Goal: Task Accomplishment & Management: Manage account settings

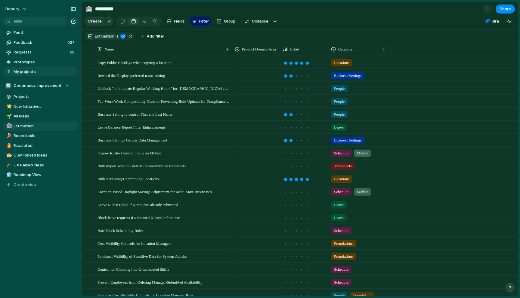
scroll to position [18, 0]
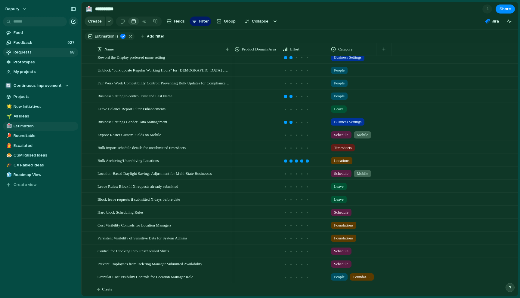
click at [37, 55] on span "Requests" at bounding box center [41, 52] width 54 height 6
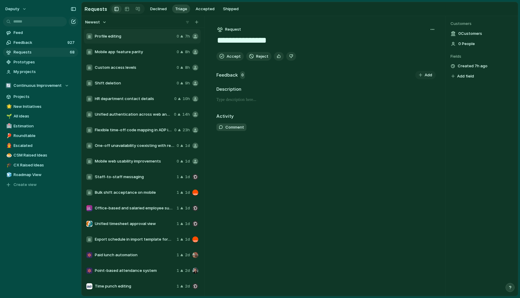
click at [123, 209] on span "Office-based and salaried employee support" at bounding box center [134, 208] width 79 height 6
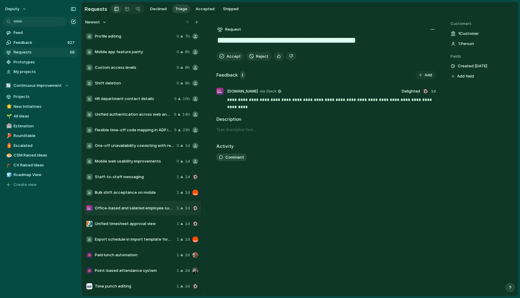
click at [128, 194] on span "Bulk shift acceptance on mobile" at bounding box center [134, 193] width 79 height 6
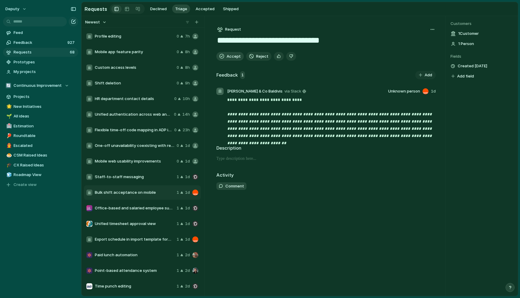
click at [233, 57] on span "Accept" at bounding box center [233, 57] width 14 height 6
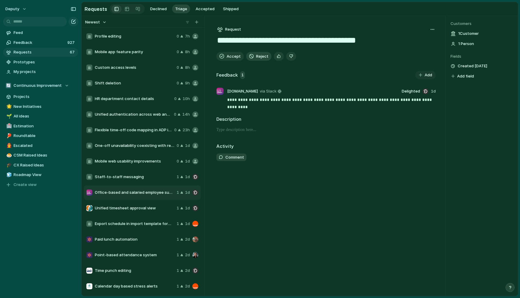
click at [259, 55] on span "Reject" at bounding box center [262, 57] width 12 height 6
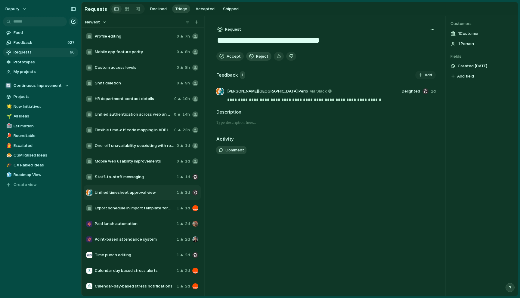
click at [252, 55] on div "button" at bounding box center [251, 56] width 5 height 5
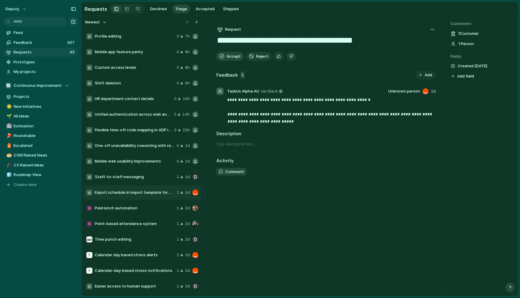
click at [231, 58] on span "Accept" at bounding box center [233, 57] width 14 height 6
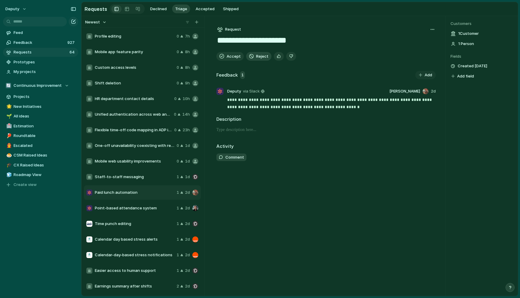
click at [258, 56] on span "Reject" at bounding box center [262, 57] width 12 height 6
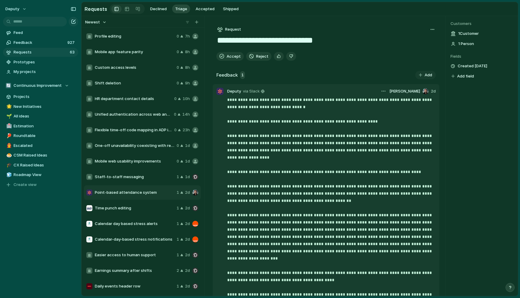
scroll to position [5, 0]
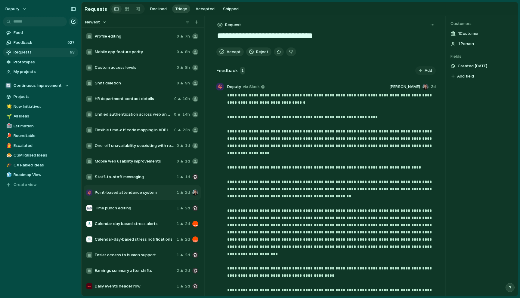
click at [112, 32] on div "Profile editing 0 7h" at bounding box center [142, 36] width 117 height 14
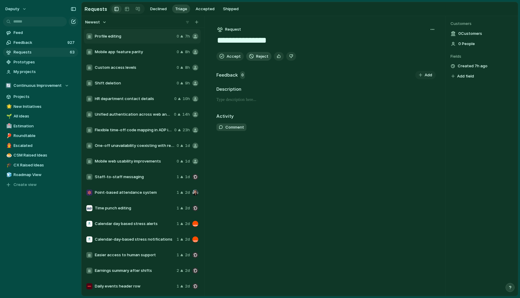
click at [260, 58] on span "Reject" at bounding box center [262, 57] width 12 height 6
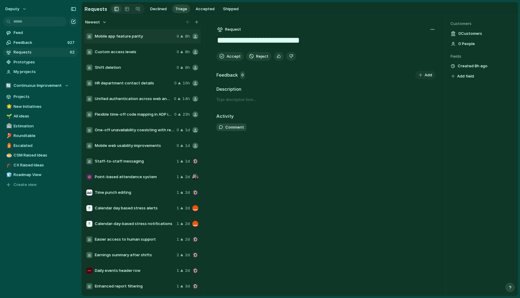
click at [127, 34] on span "Mobile app feature parity" at bounding box center [134, 36] width 79 height 6
click at [130, 54] on span "Custom access levels" at bounding box center [134, 52] width 79 height 6
click at [133, 72] on div "Shift deletion 0 9h" at bounding box center [142, 67] width 117 height 14
click at [137, 170] on div "Point-based attendance system 1 2d" at bounding box center [142, 177] width 117 height 14
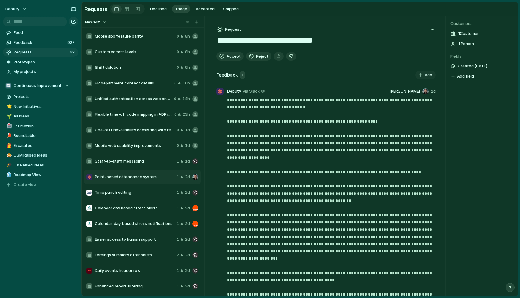
click at [132, 81] on span "HR department contact details" at bounding box center [133, 83] width 77 height 6
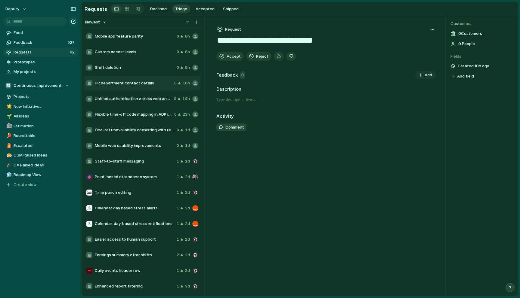
click at [136, 67] on span "Shift deletion" at bounding box center [134, 68] width 79 height 6
click at [136, 48] on div "Custom access levels 0 8h" at bounding box center [142, 52] width 117 height 14
click at [144, 35] on span "Mobile app feature parity" at bounding box center [134, 36] width 79 height 6
type textarea "**********"
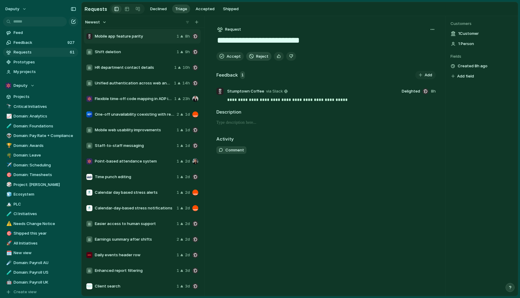
click at [257, 56] on span "Reject" at bounding box center [262, 57] width 12 height 6
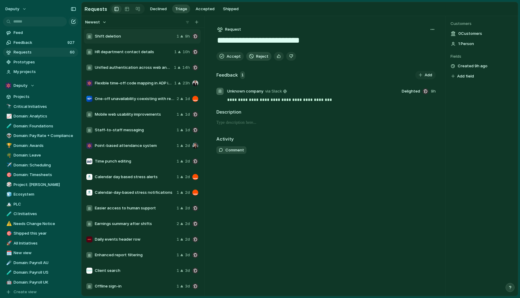
click at [259, 56] on span "Reject" at bounding box center [262, 57] width 12 height 6
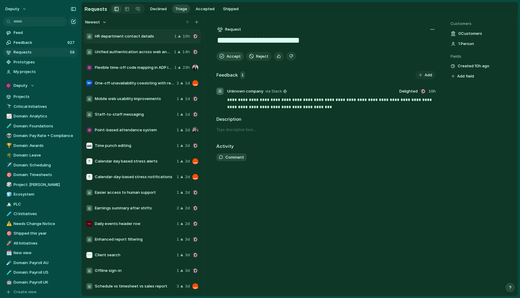
click at [225, 56] on button "Accept" at bounding box center [229, 56] width 27 height 9
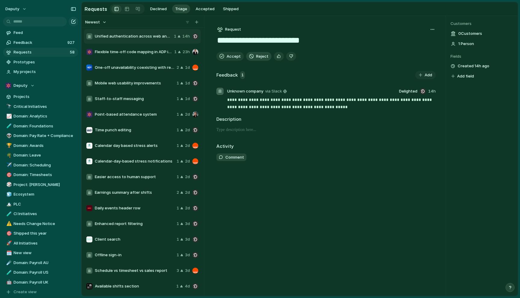
click at [262, 57] on span "Reject" at bounding box center [262, 57] width 12 height 6
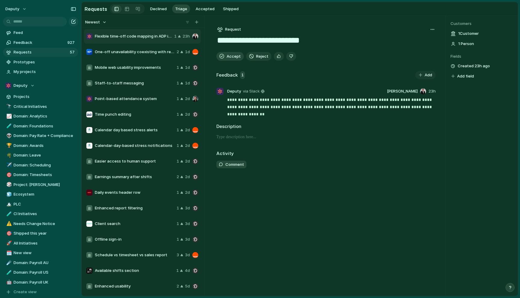
click at [228, 54] on span "Accept" at bounding box center [233, 57] width 14 height 6
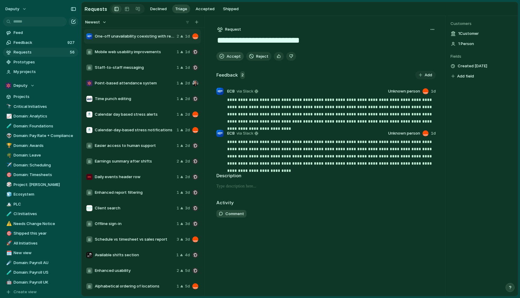
click at [232, 59] on span "Accept" at bounding box center [233, 57] width 14 height 6
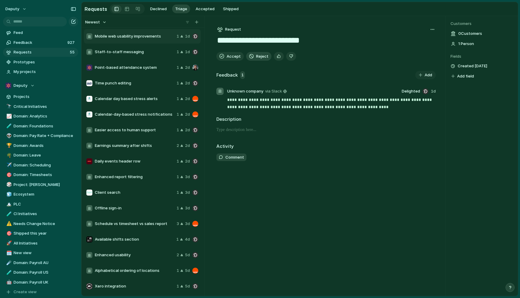
click at [252, 57] on div "button" at bounding box center [251, 56] width 5 height 5
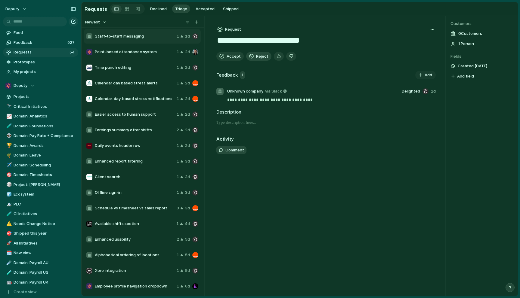
click at [254, 57] on button "Reject" at bounding box center [258, 56] width 25 height 9
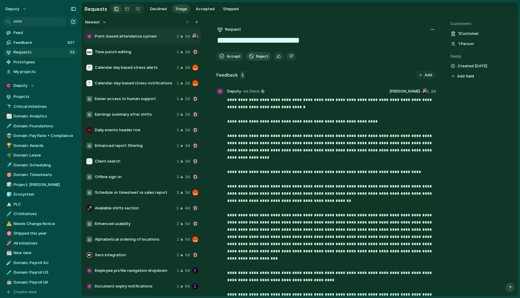
click at [256, 58] on span "Reject" at bounding box center [262, 57] width 12 height 6
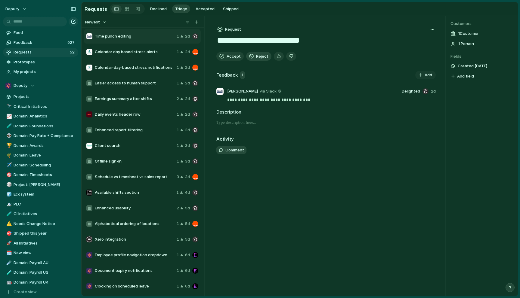
click at [256, 58] on span "Reject" at bounding box center [262, 57] width 12 height 6
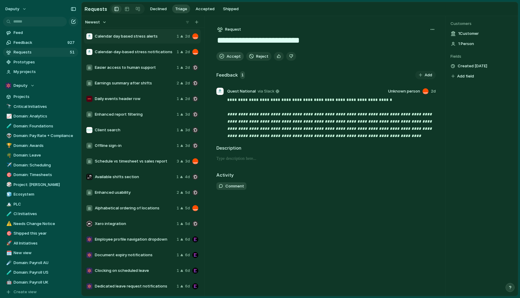
click at [234, 58] on span "Accept" at bounding box center [233, 57] width 14 height 6
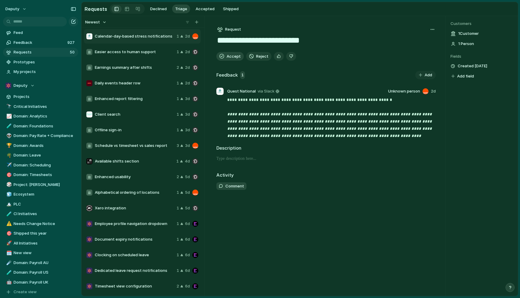
click at [227, 55] on span "Accept" at bounding box center [233, 57] width 14 height 6
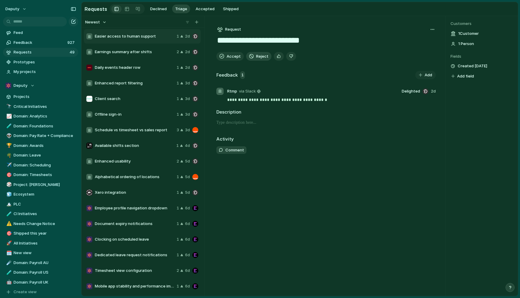
click at [256, 59] on span "Reject" at bounding box center [262, 57] width 12 height 6
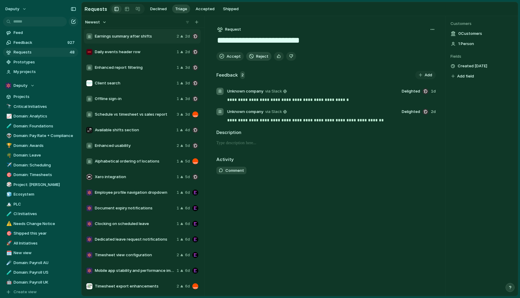
click at [256, 57] on span "Reject" at bounding box center [262, 57] width 12 height 6
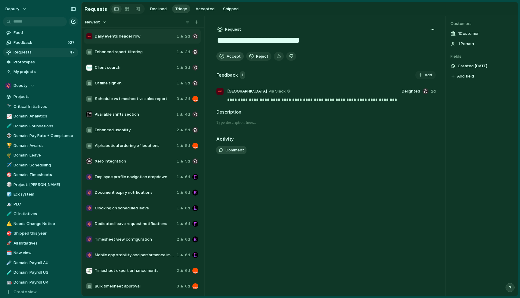
click at [237, 57] on span "Accept" at bounding box center [233, 57] width 14 height 6
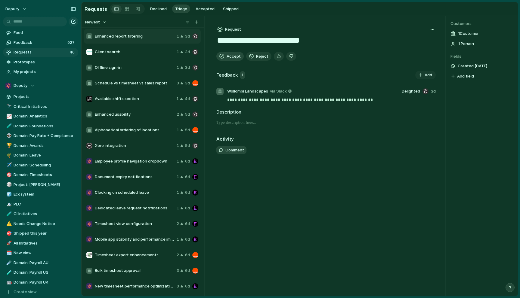
click at [239, 59] on span "Accept" at bounding box center [233, 57] width 14 height 6
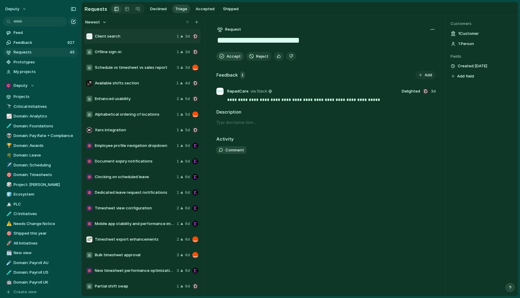
click at [239, 59] on span "Accept" at bounding box center [233, 57] width 14 height 6
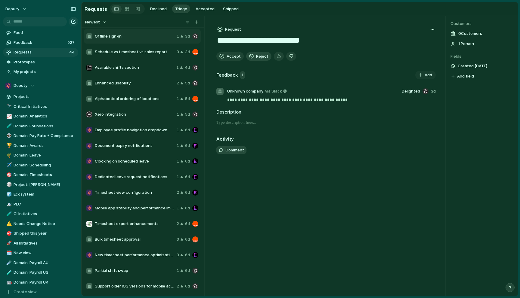
click at [256, 58] on span "Reject" at bounding box center [262, 57] width 12 height 6
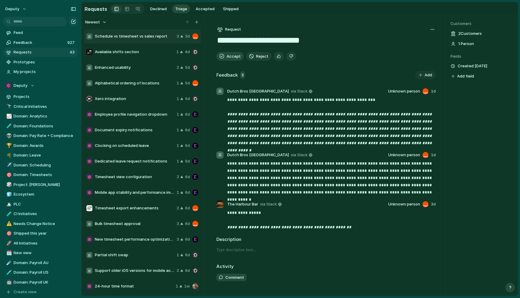
click at [231, 58] on span "Accept" at bounding box center [233, 57] width 14 height 6
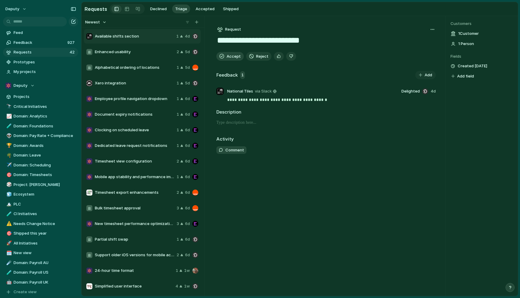
click at [231, 58] on span "Accept" at bounding box center [233, 57] width 14 height 6
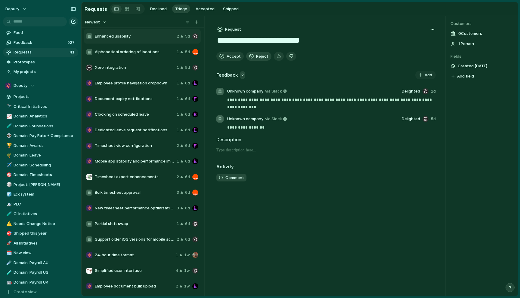
click at [255, 53] on button "Reject" at bounding box center [258, 56] width 25 height 9
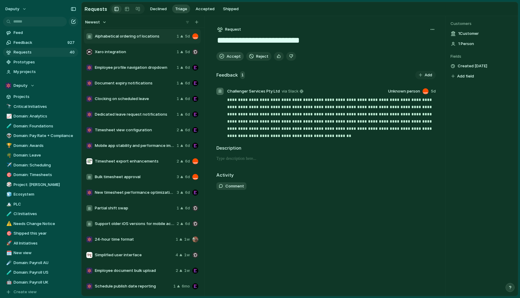
click at [231, 57] on span "Accept" at bounding box center [233, 57] width 14 height 6
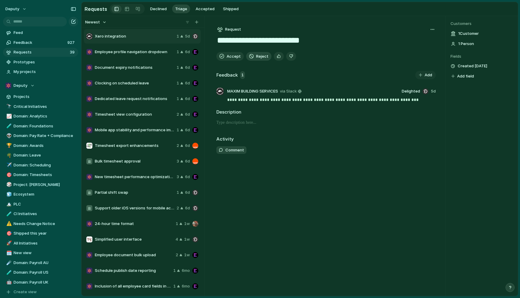
click at [257, 54] on span "Reject" at bounding box center [262, 57] width 12 height 6
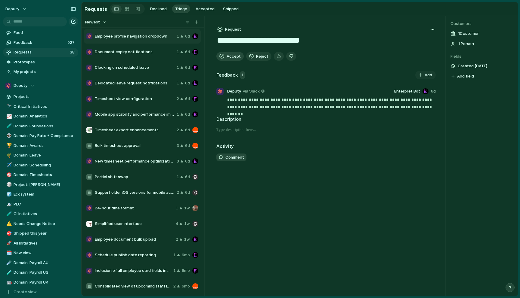
click at [231, 56] on span "Accept" at bounding box center [233, 57] width 14 height 6
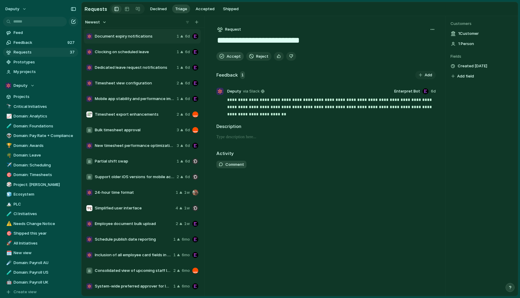
click at [231, 56] on span "Accept" at bounding box center [233, 57] width 14 height 6
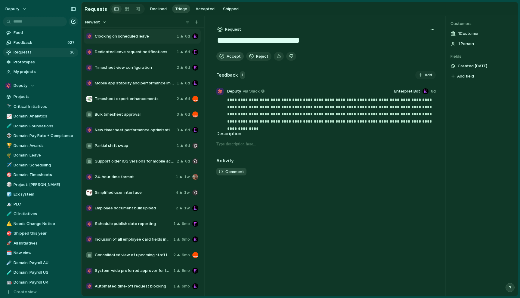
click at [232, 57] on span "Accept" at bounding box center [233, 57] width 14 height 6
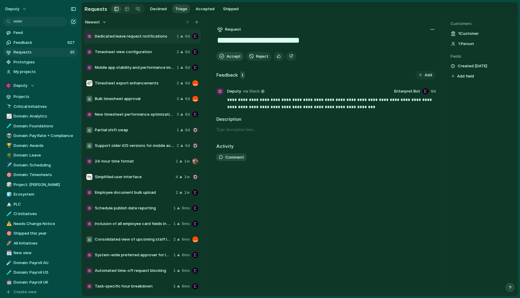
click at [232, 57] on span "Accept" at bounding box center [233, 57] width 14 height 6
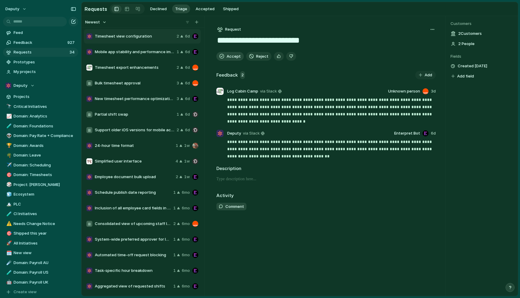
click at [231, 57] on span "Accept" at bounding box center [233, 57] width 14 height 6
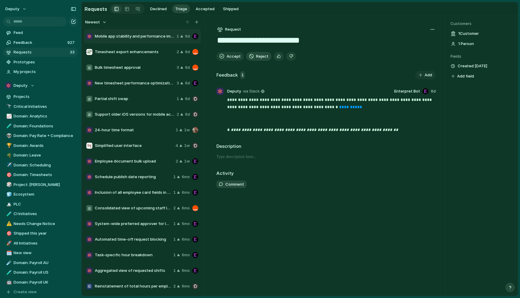
click at [260, 58] on span "Reject" at bounding box center [262, 57] width 12 height 6
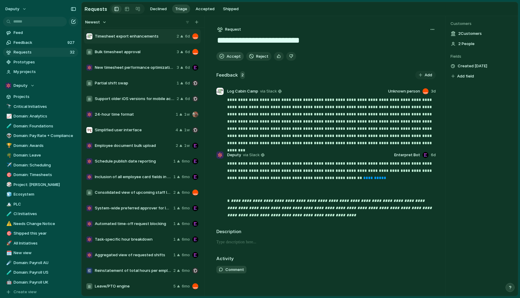
click at [232, 57] on span "Accept" at bounding box center [233, 57] width 14 height 6
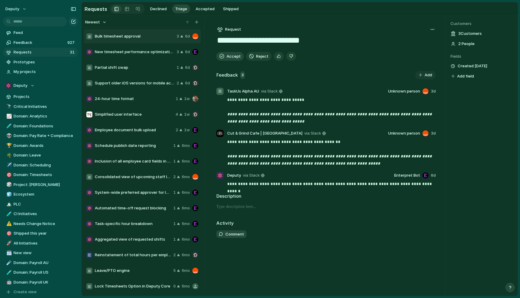
click at [232, 57] on span "Accept" at bounding box center [233, 57] width 14 height 6
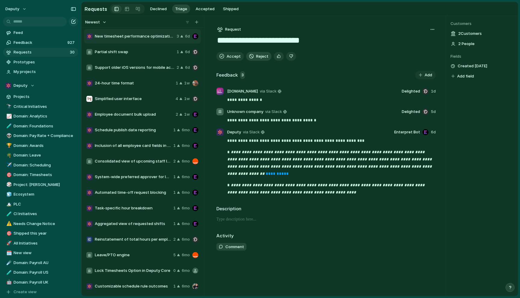
click at [253, 58] on div "button" at bounding box center [251, 56] width 5 height 5
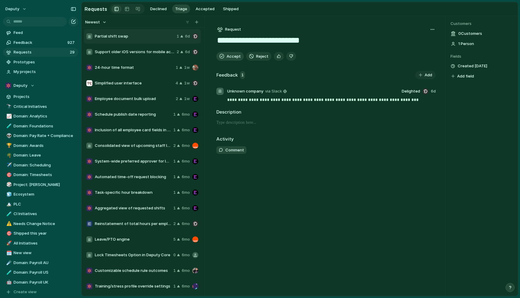
click at [233, 57] on span "Accept" at bounding box center [233, 57] width 14 height 6
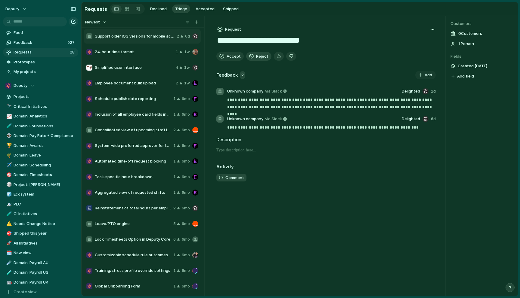
click at [263, 57] on span "Reject" at bounding box center [262, 57] width 12 height 6
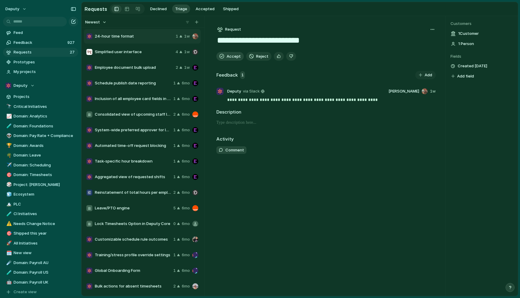
click at [229, 57] on span "Accept" at bounding box center [233, 57] width 14 height 6
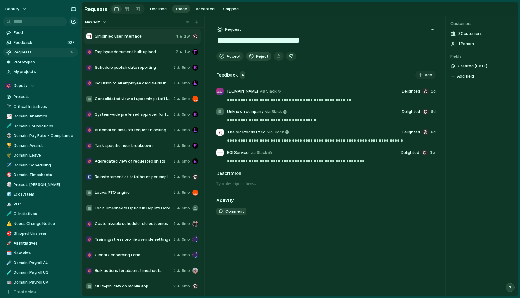
click at [256, 57] on span "Reject" at bounding box center [262, 57] width 12 height 6
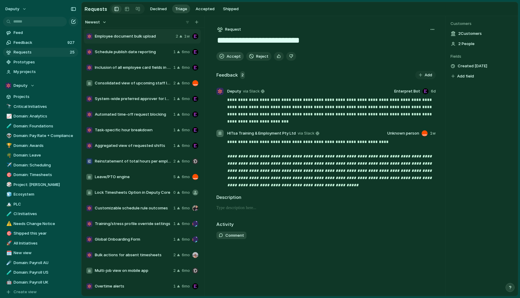
click at [226, 58] on span "Accept" at bounding box center [233, 57] width 14 height 6
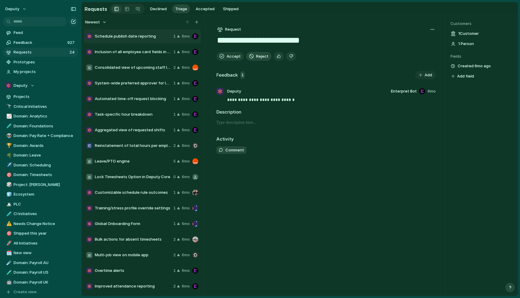
click at [259, 59] on span "Reject" at bounding box center [262, 57] width 12 height 6
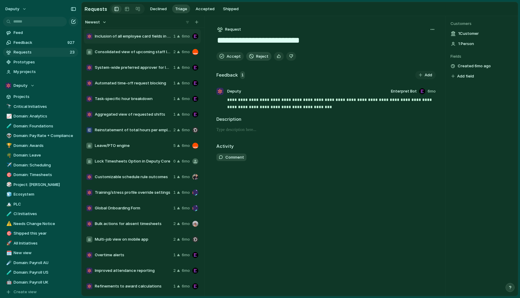
click at [259, 59] on span "Reject" at bounding box center [262, 57] width 12 height 6
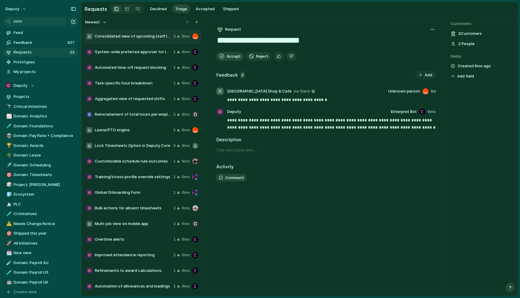
click at [233, 57] on span "Accept" at bounding box center [233, 57] width 14 height 6
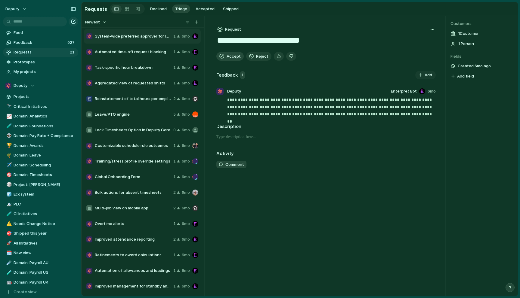
click at [228, 59] on span "Accept" at bounding box center [233, 57] width 14 height 6
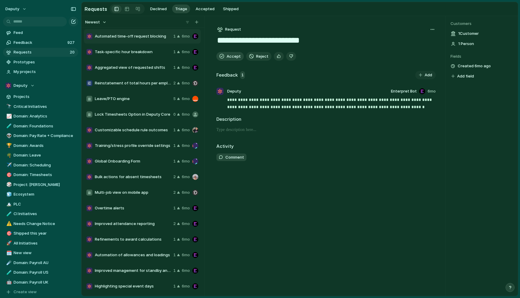
click at [228, 59] on span "Accept" at bounding box center [233, 57] width 14 height 6
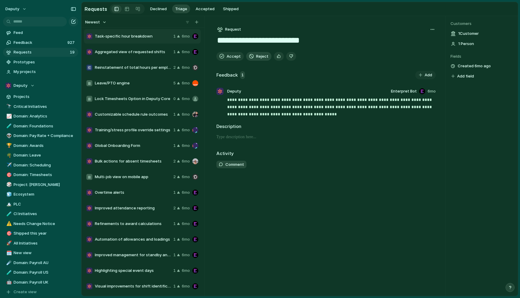
click at [257, 57] on span "Reject" at bounding box center [262, 57] width 12 height 6
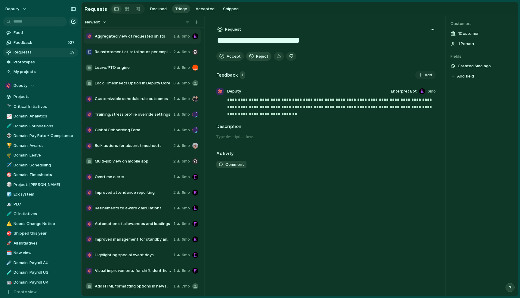
click at [257, 57] on span "Reject" at bounding box center [262, 57] width 12 height 6
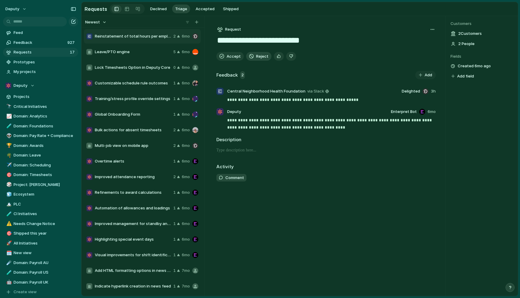
click at [253, 57] on button "Reject" at bounding box center [258, 56] width 25 height 9
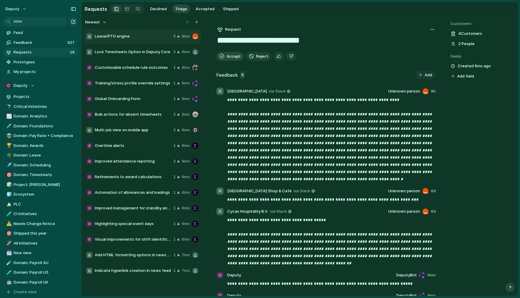
click at [231, 56] on span "Accept" at bounding box center [233, 57] width 14 height 6
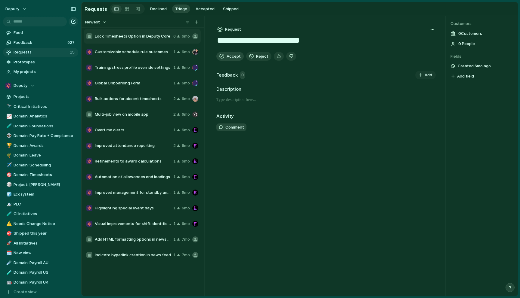
click at [232, 57] on span "Accept" at bounding box center [233, 57] width 14 height 6
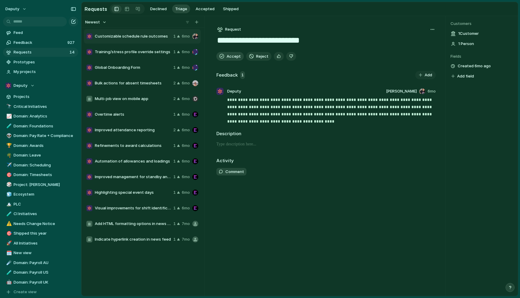
click at [232, 57] on span "Accept" at bounding box center [233, 57] width 14 height 6
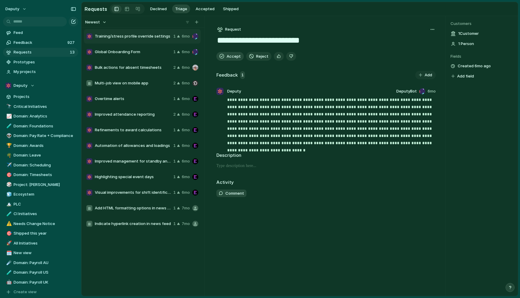
click at [232, 57] on span "Accept" at bounding box center [233, 57] width 14 height 6
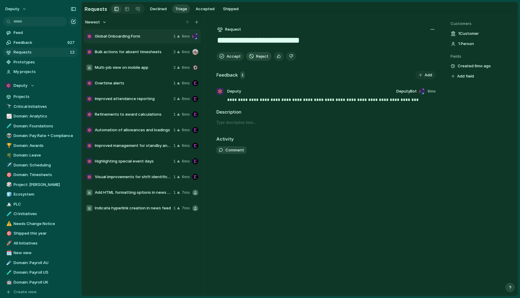
click at [253, 57] on button "Reject" at bounding box center [258, 56] width 25 height 9
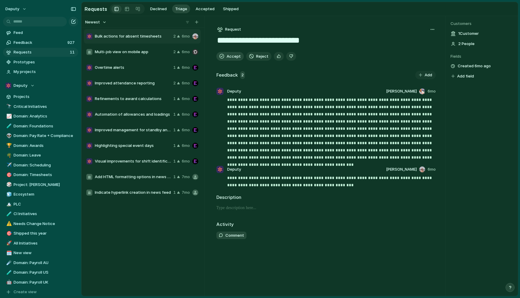
click at [233, 54] on span "Accept" at bounding box center [233, 57] width 14 height 6
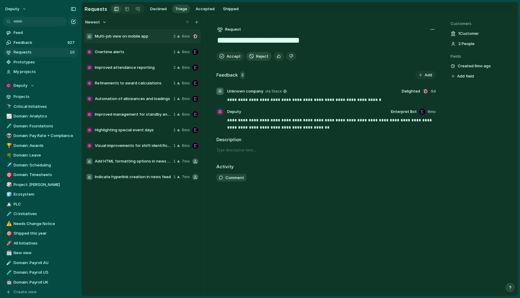
click at [253, 57] on button "Reject" at bounding box center [258, 56] width 25 height 9
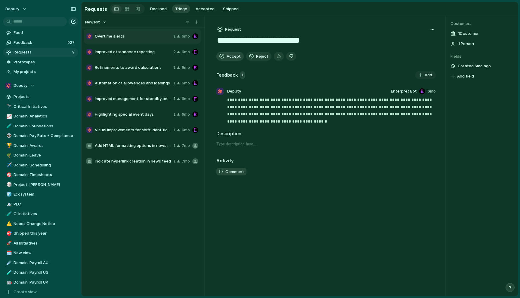
click at [232, 58] on span "Accept" at bounding box center [233, 57] width 14 height 6
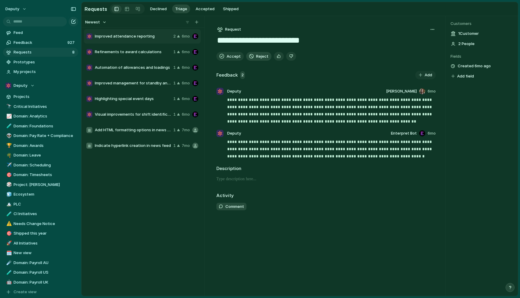
click at [258, 56] on span "Reject" at bounding box center [262, 57] width 12 height 6
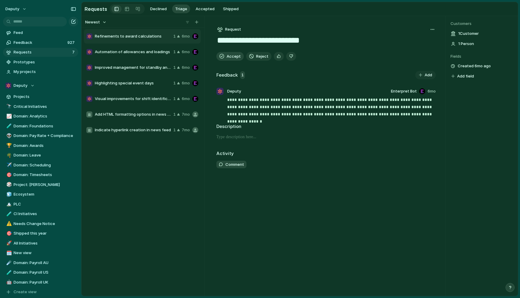
click at [227, 57] on span "Accept" at bounding box center [233, 57] width 14 height 6
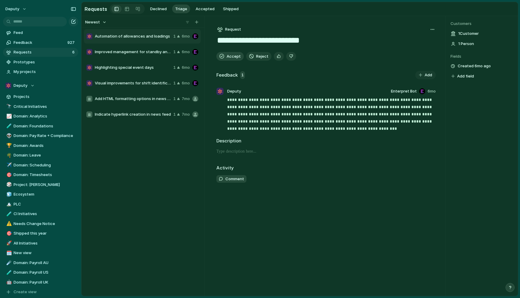
click at [235, 58] on span "Accept" at bounding box center [233, 57] width 14 height 6
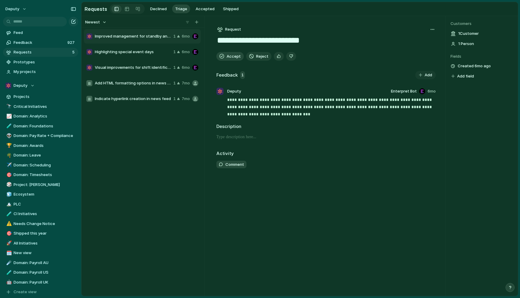
click at [232, 55] on span "Accept" at bounding box center [233, 57] width 14 height 6
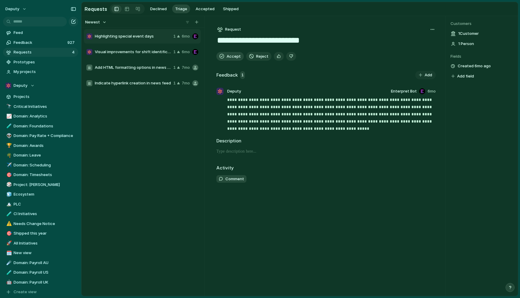
click at [232, 55] on span "Accept" at bounding box center [233, 57] width 14 height 6
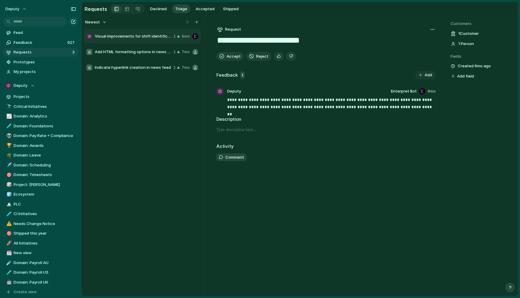
click at [262, 62] on div "**********" at bounding box center [326, 156] width 238 height 280
click at [257, 57] on span "Reject" at bounding box center [262, 57] width 12 height 6
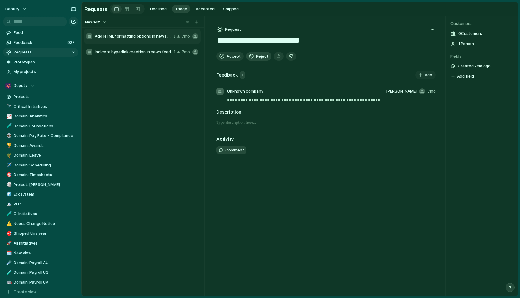
click at [261, 57] on span "Reject" at bounding box center [262, 57] width 12 height 6
click at [257, 58] on span "Reject" at bounding box center [262, 57] width 12 height 6
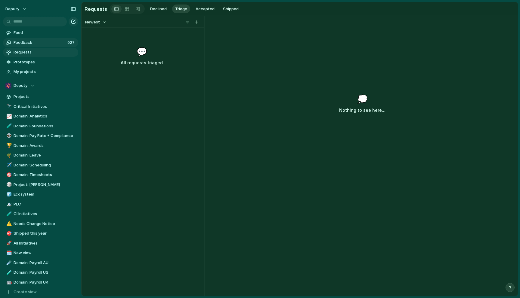
click at [52, 42] on span "Feedback" at bounding box center [40, 43] width 52 height 6
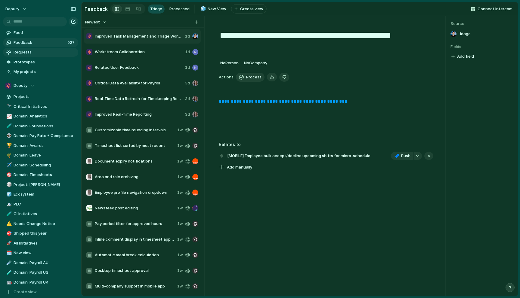
click at [45, 53] on span "Requests" at bounding box center [45, 52] width 63 height 6
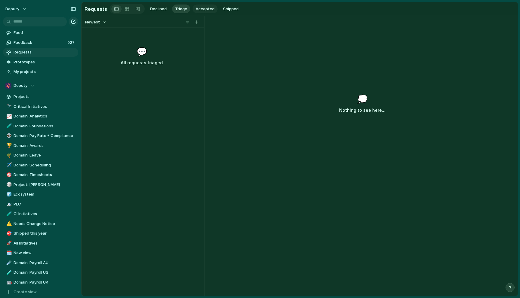
click at [209, 12] on span "Accepted" at bounding box center [204, 9] width 19 height 6
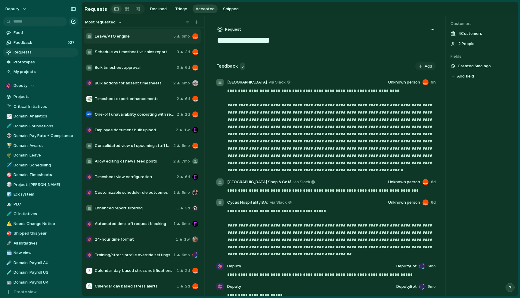
click at [433, 30] on div "button" at bounding box center [432, 29] width 5 height 5
click at [367, 27] on div "Copy link Merge Move to Delete" at bounding box center [260, 149] width 520 height 298
click at [31, 89] on button "Deputy" at bounding box center [40, 85] width 75 height 9
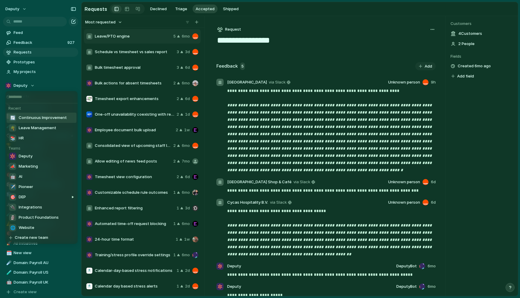
click at [26, 117] on span "Continuous Improvement" at bounding box center [43, 118] width 48 height 6
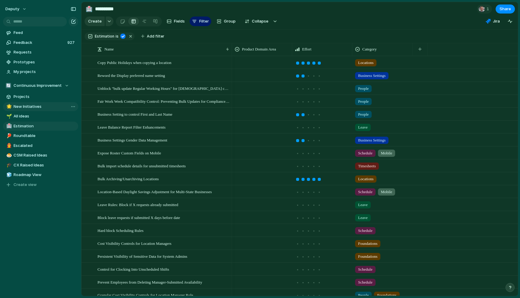
click at [38, 108] on span "New Initiatives" at bounding box center [45, 107] width 63 height 6
type input "**********"
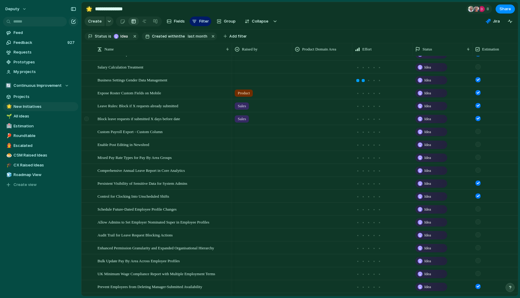
scroll to position [32, 0]
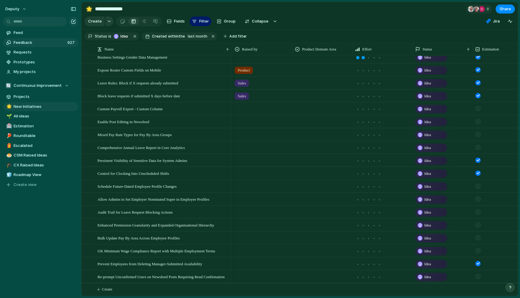
click at [53, 41] on span "Feedback" at bounding box center [40, 43] width 52 height 6
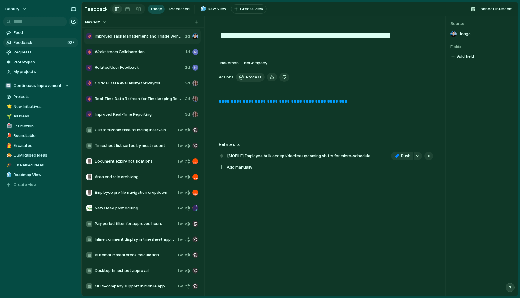
click at [275, 102] on link "**********" at bounding box center [283, 101] width 128 height 5
click at [141, 49] on span "Workstream Collaboration" at bounding box center [139, 52] width 88 height 6
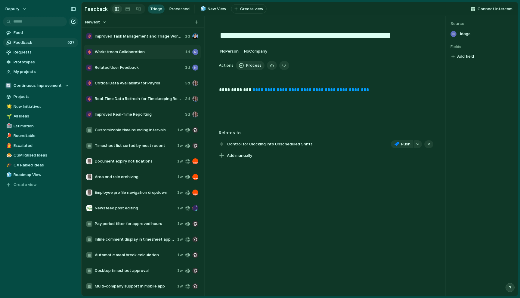
click at [140, 38] on span "Improved Task Management and Triage Workflow" at bounding box center [139, 36] width 88 height 6
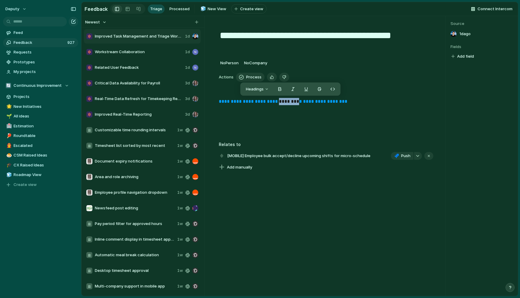
click at [312, 201] on div "**********" at bounding box center [326, 156] width 238 height 280
click at [280, 104] on link "**********" at bounding box center [283, 101] width 128 height 5
click at [139, 49] on span "Workstream Collaboration" at bounding box center [139, 52] width 88 height 6
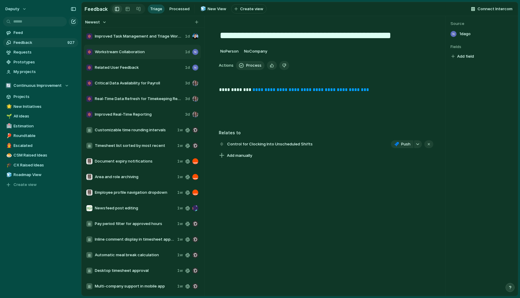
click at [316, 89] on link "**********" at bounding box center [310, 89] width 116 height 5
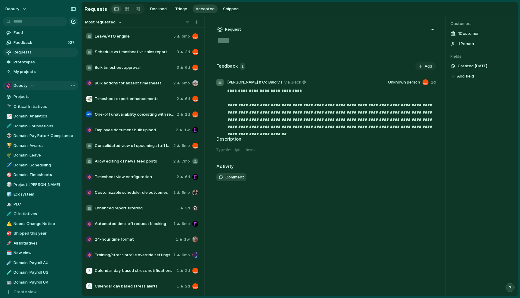
click at [28, 86] on div "Deputy" at bounding box center [19, 86] width 29 height 6
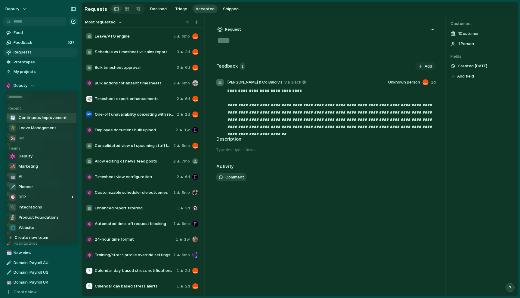
click at [30, 118] on span "Continuous Improvement" at bounding box center [43, 118] width 48 height 6
